Goal: Check status: Check status

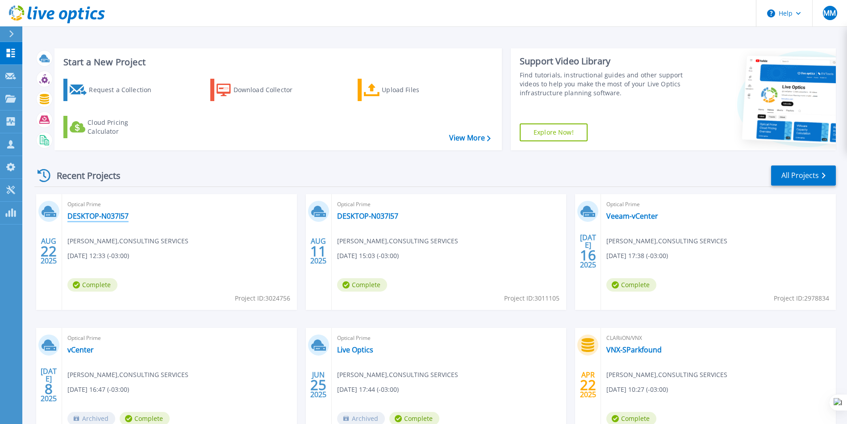
click at [104, 218] on link "DESKTOP-N037I57" at bounding box center [97, 215] width 61 height 9
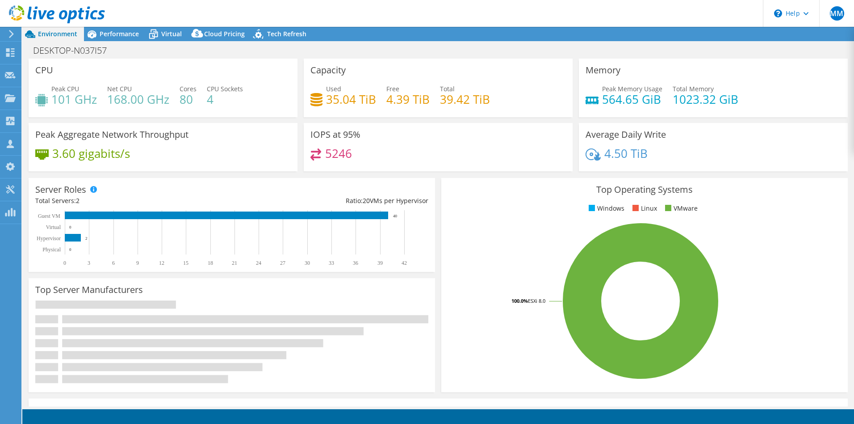
select select "USD"
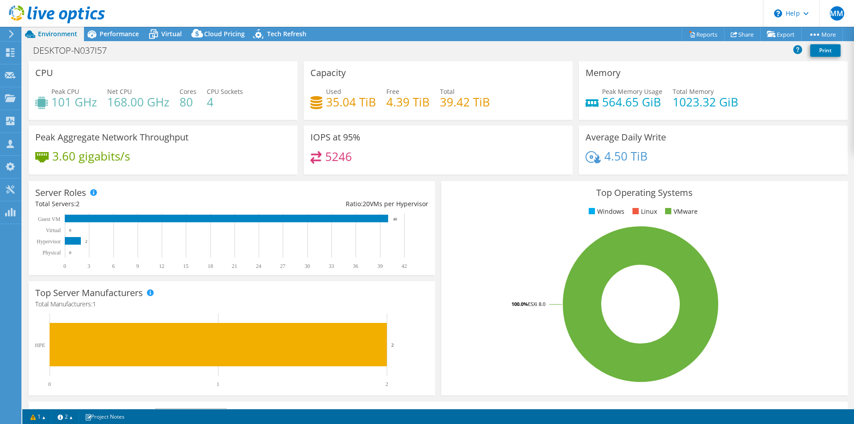
radio input "true"
radio input "false"
click at [12, 33] on use at bounding box center [11, 34] width 5 height 8
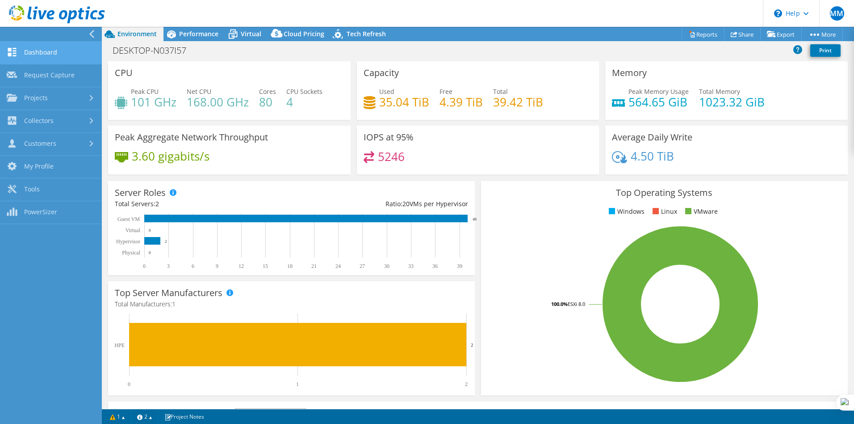
click at [68, 52] on link "Dashboard" at bounding box center [51, 53] width 102 height 23
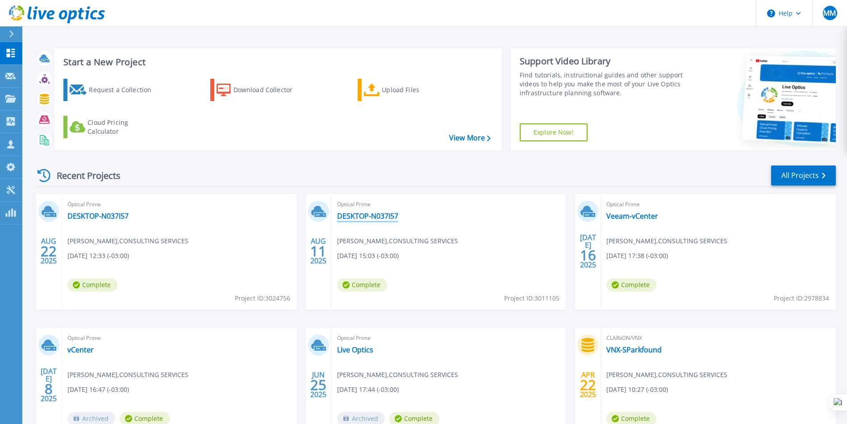
click at [358, 214] on link "DESKTOP-N037I57" at bounding box center [367, 215] width 61 height 9
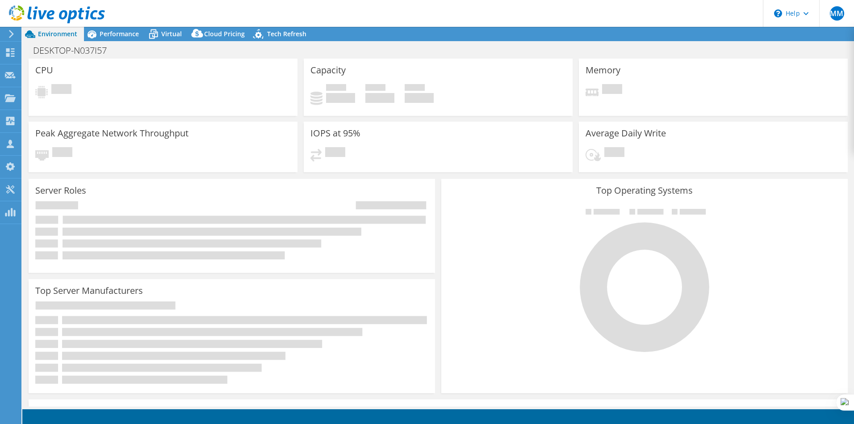
select select "USD"
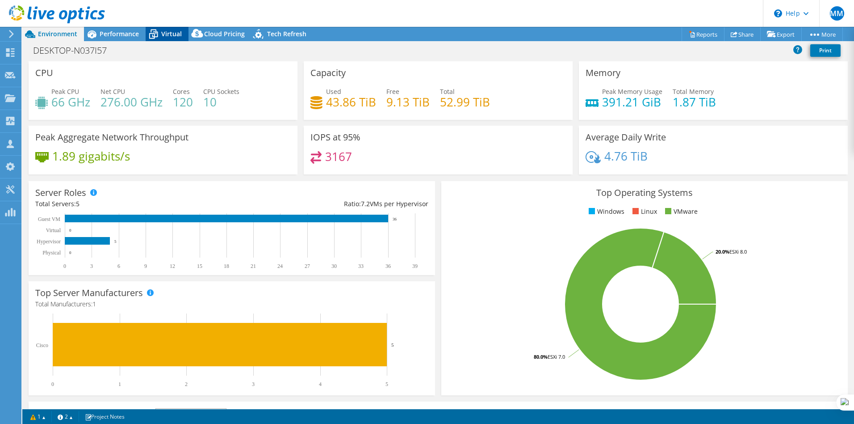
click at [175, 34] on span "Virtual" at bounding box center [171, 33] width 21 height 8
